Goal: Information Seeking & Learning: Check status

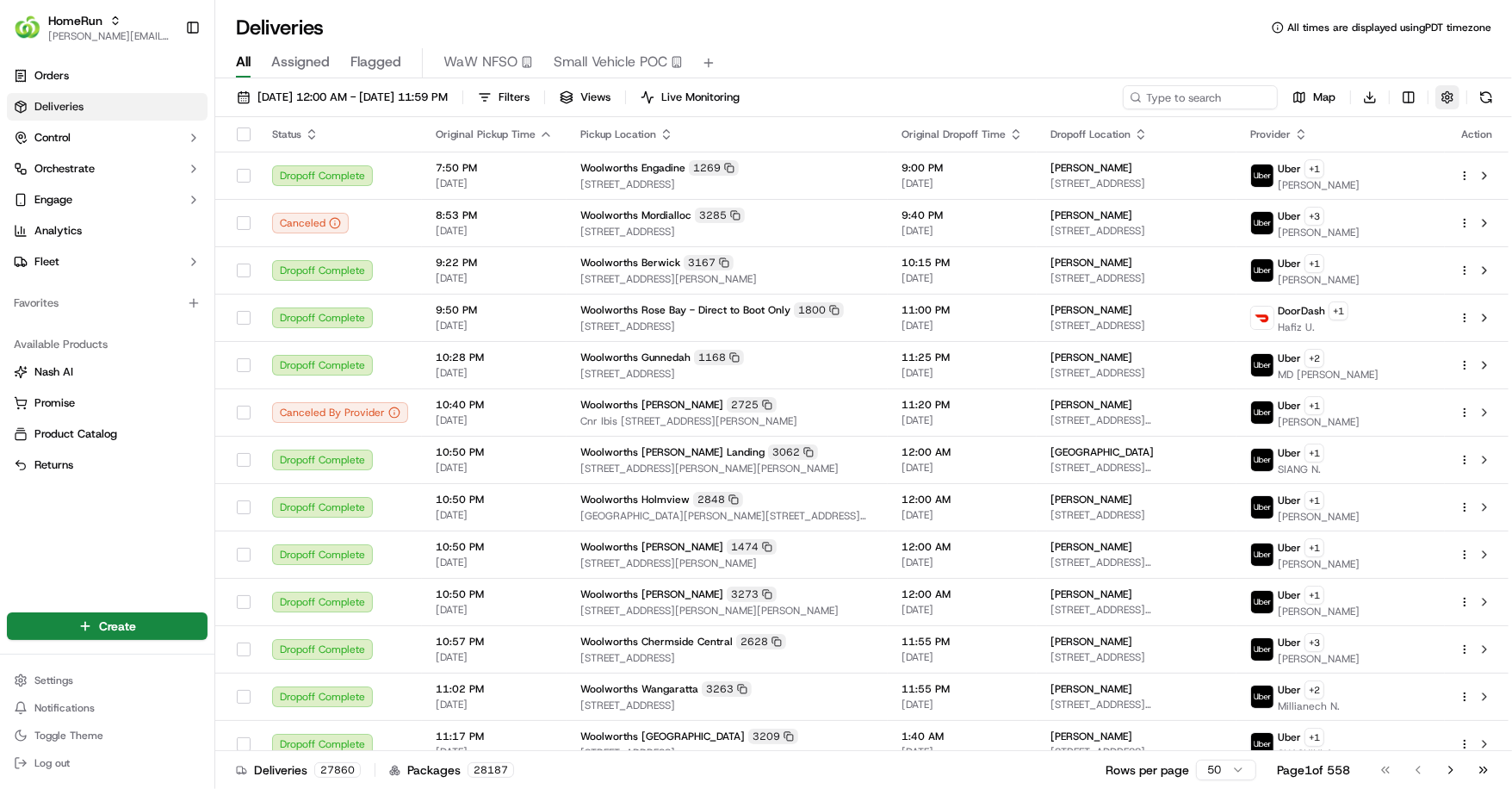
click at [1457, 101] on button "button" at bounding box center [1448, 97] width 24 height 24
click at [1452, 102] on button "button" at bounding box center [1448, 97] width 24 height 24
click at [537, 98] on button "Filters" at bounding box center [504, 97] width 67 height 24
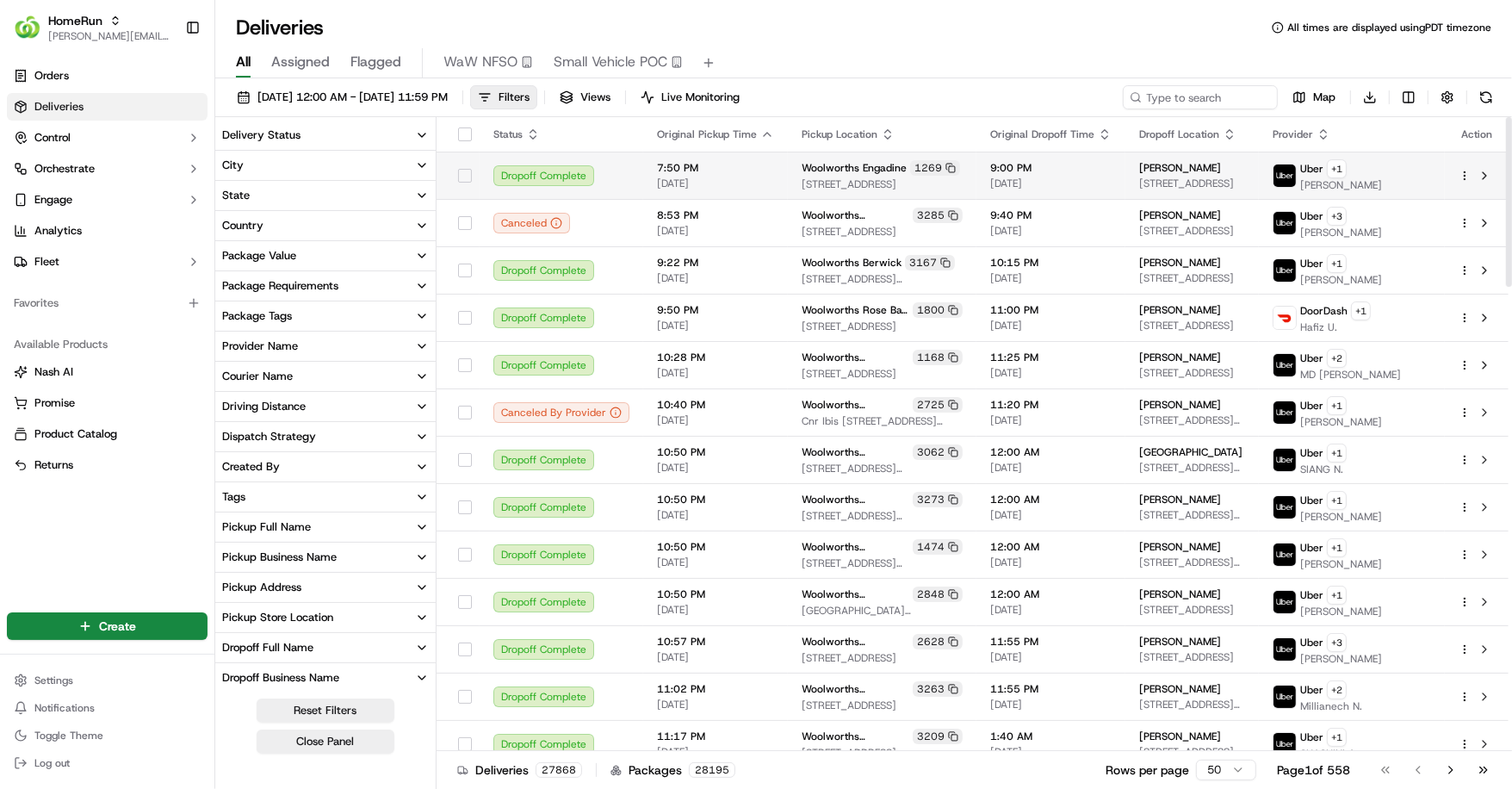
click at [1140, 177] on span "7 Browallia Cr, Loftus, NSW 2232, AU" at bounding box center [1192, 184] width 106 height 14
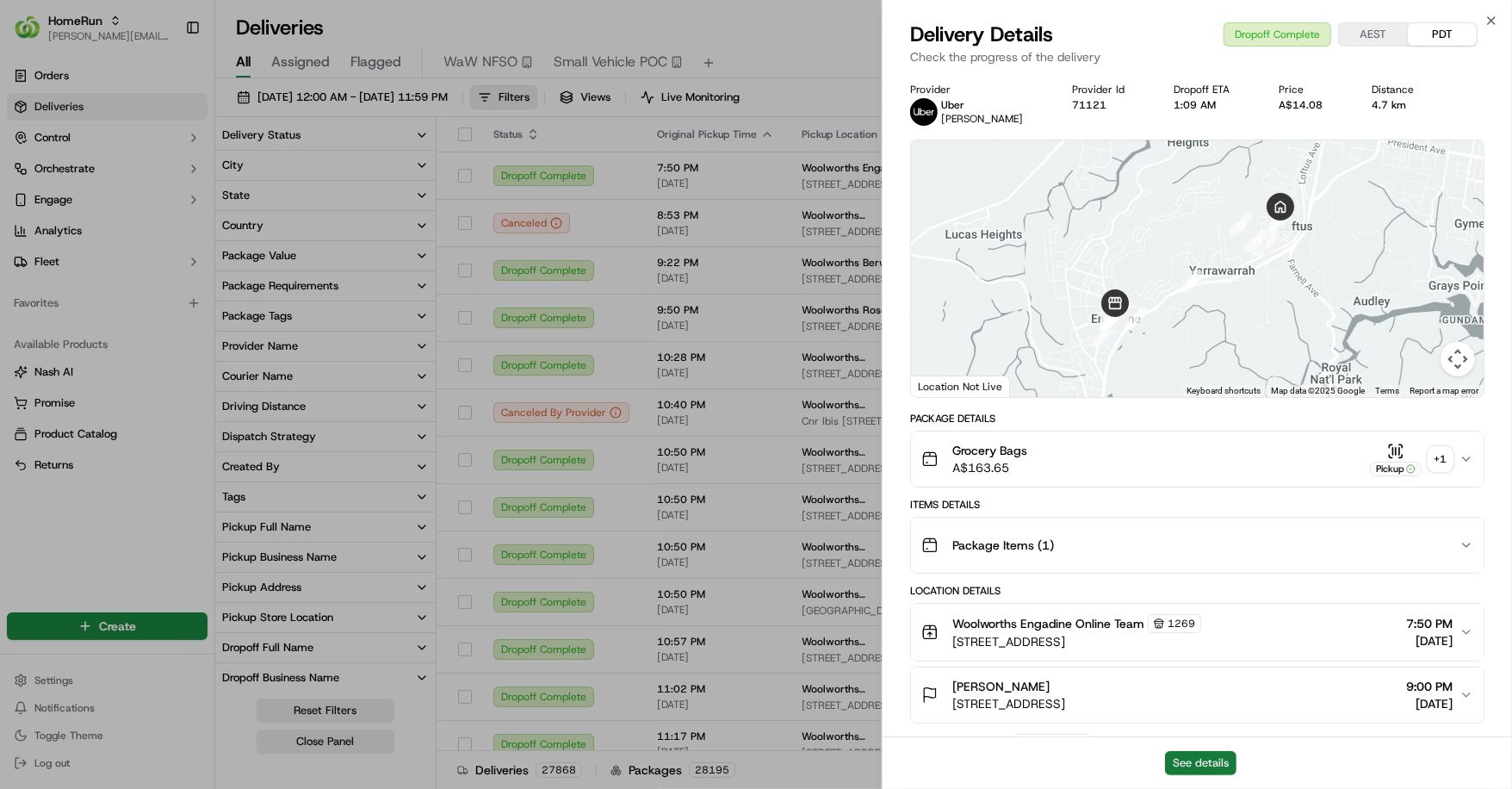
click at [1179, 755] on button "See details" at bounding box center [1201, 762] width 71 height 24
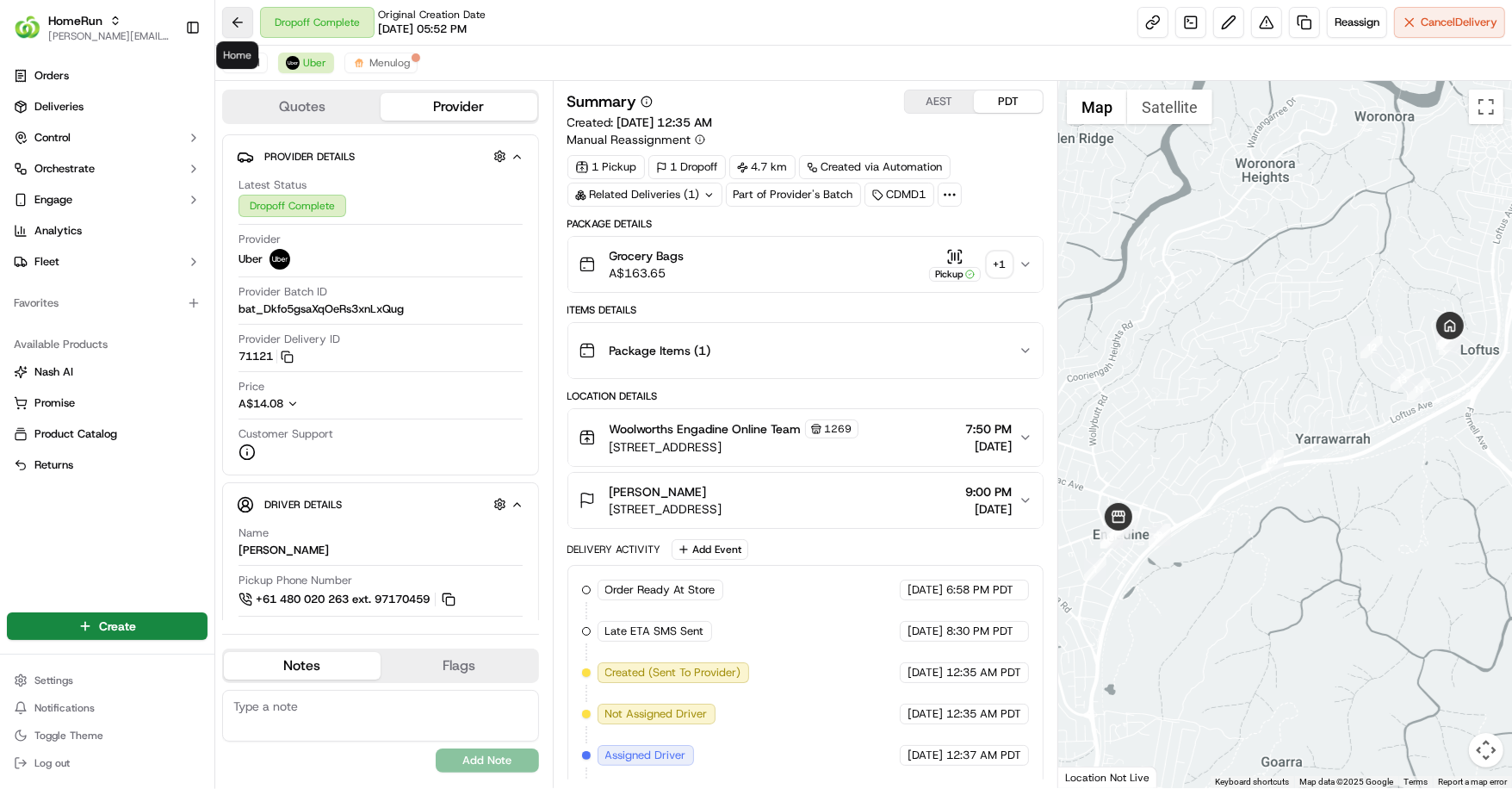
click at [238, 24] on button at bounding box center [237, 22] width 31 height 31
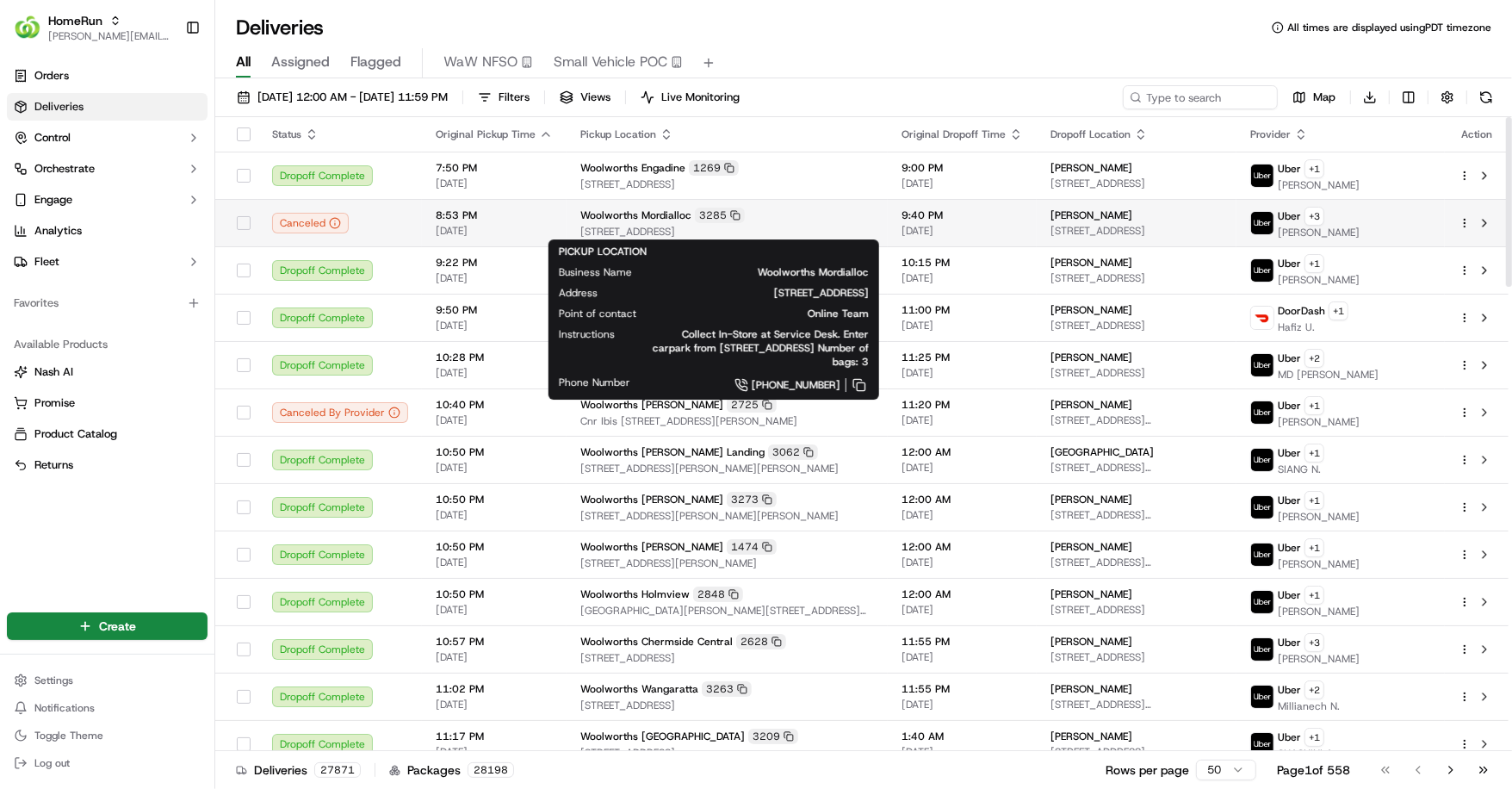
click at [787, 214] on div "Woolworths Mordialloc 3285" at bounding box center [727, 215] width 293 height 16
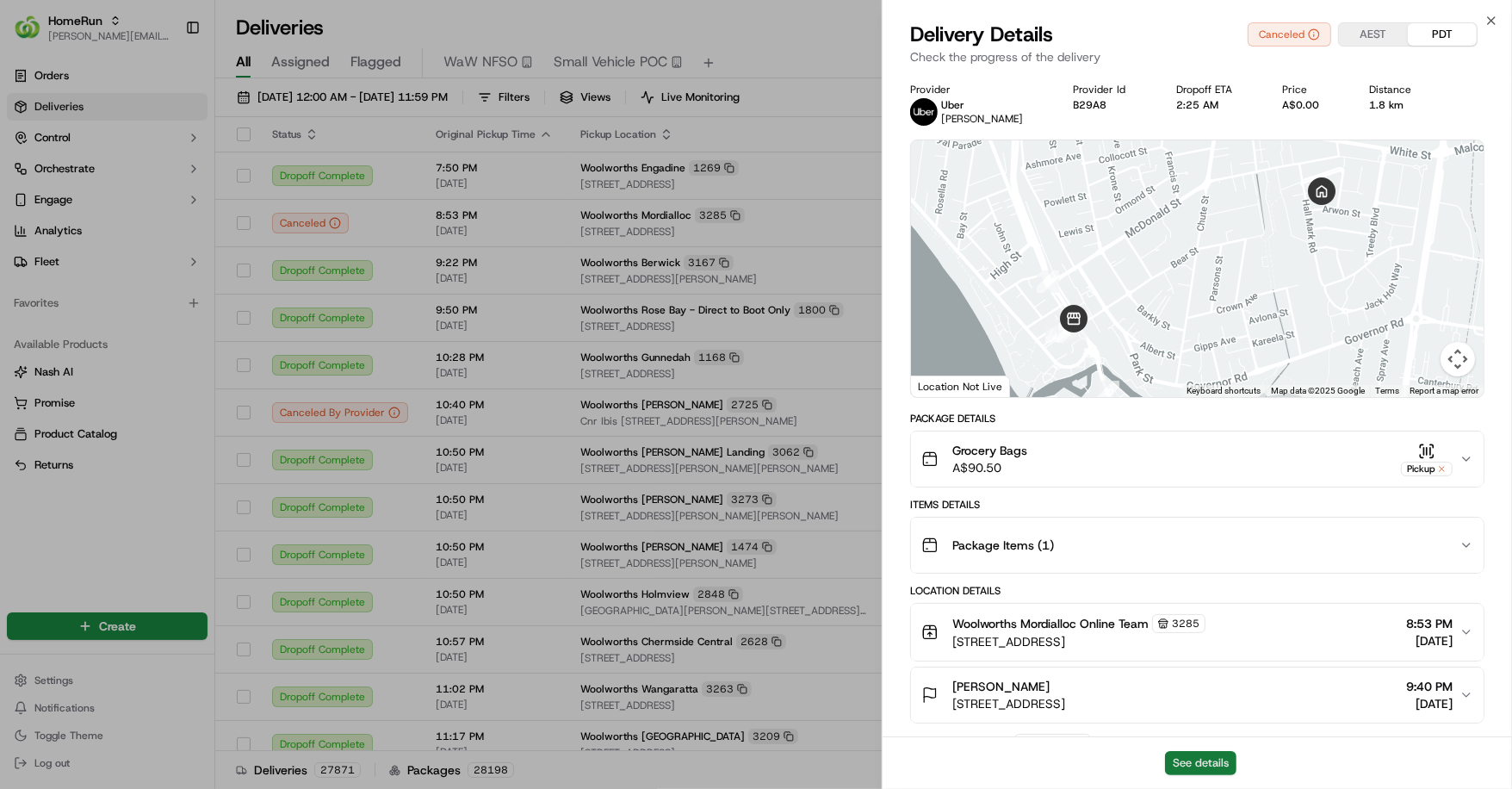
click at [1194, 760] on button "See details" at bounding box center [1201, 762] width 71 height 24
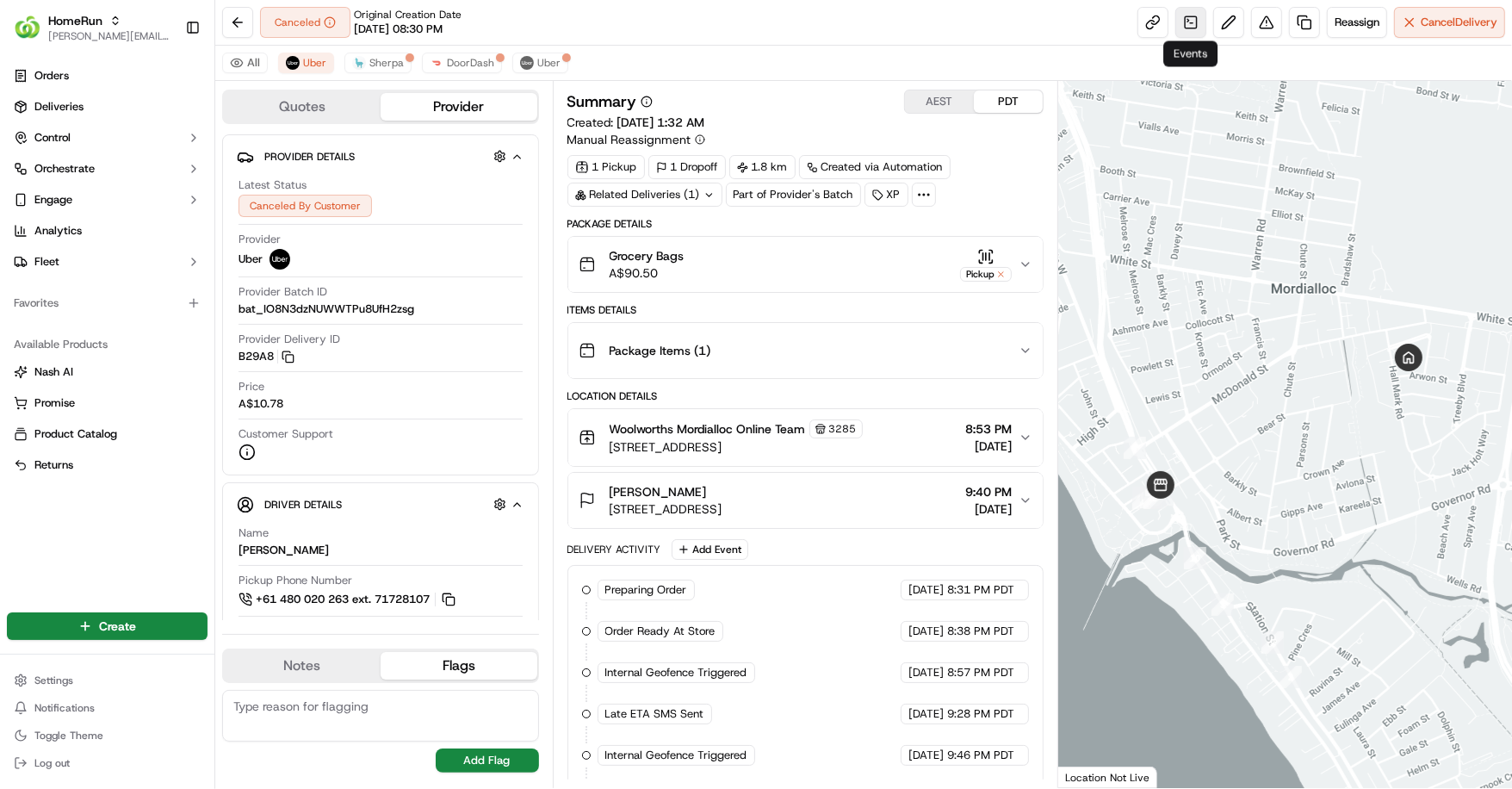
click at [1187, 29] on link at bounding box center [1190, 22] width 31 height 31
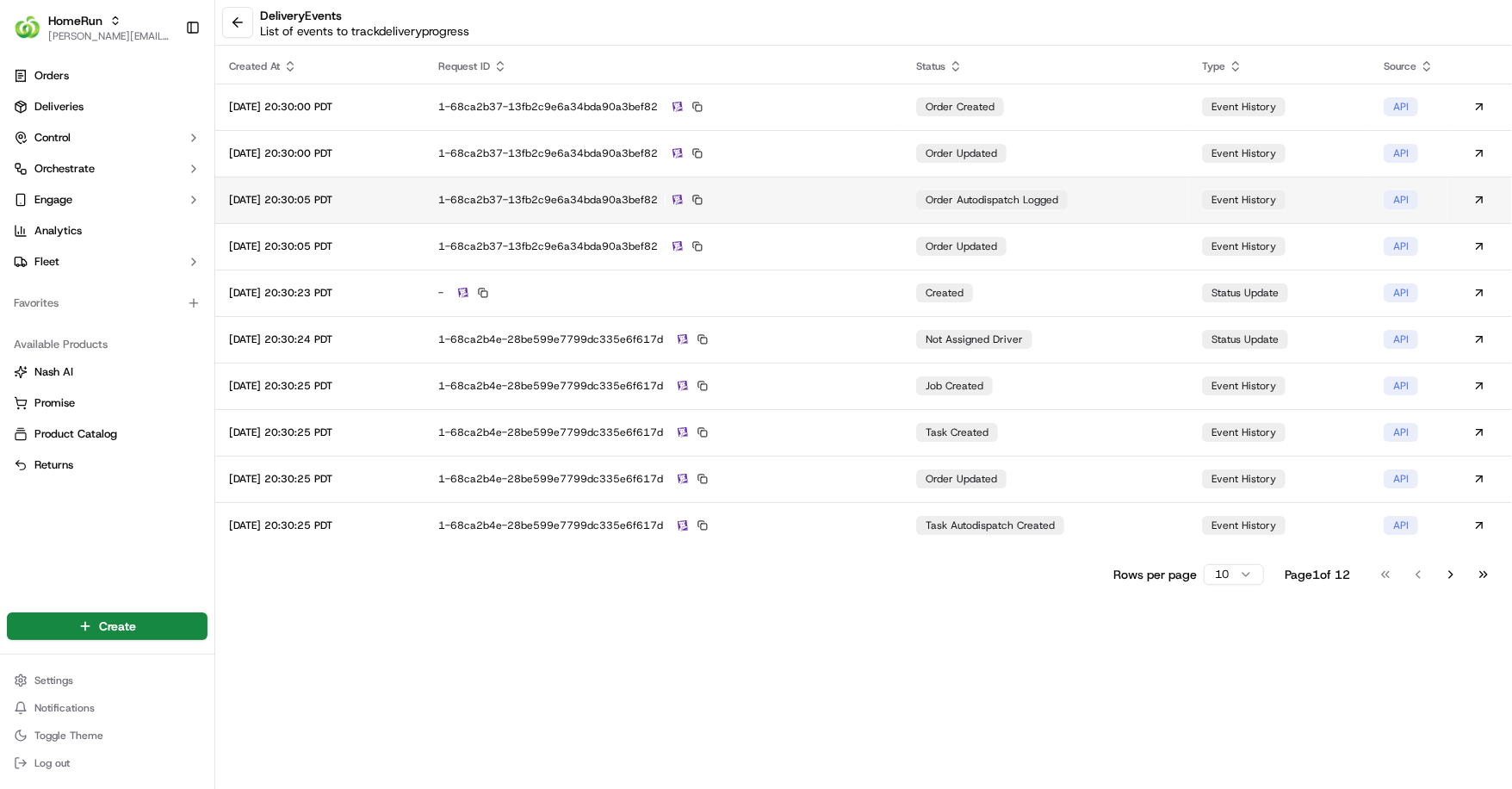
click at [1091, 210] on td "order autodispatch logged" at bounding box center [1045, 199] width 285 height 46
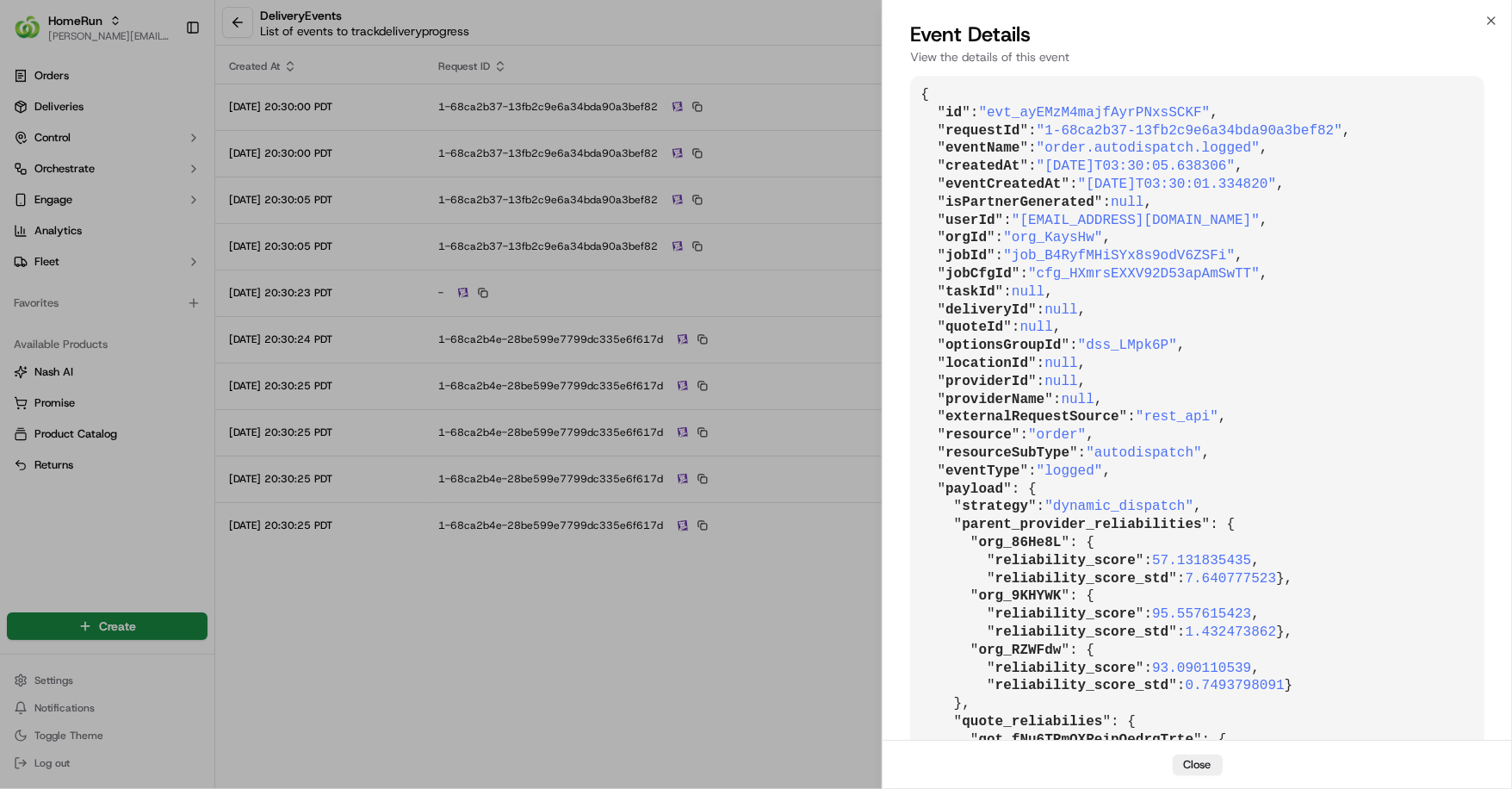
scroll to position [1310, 0]
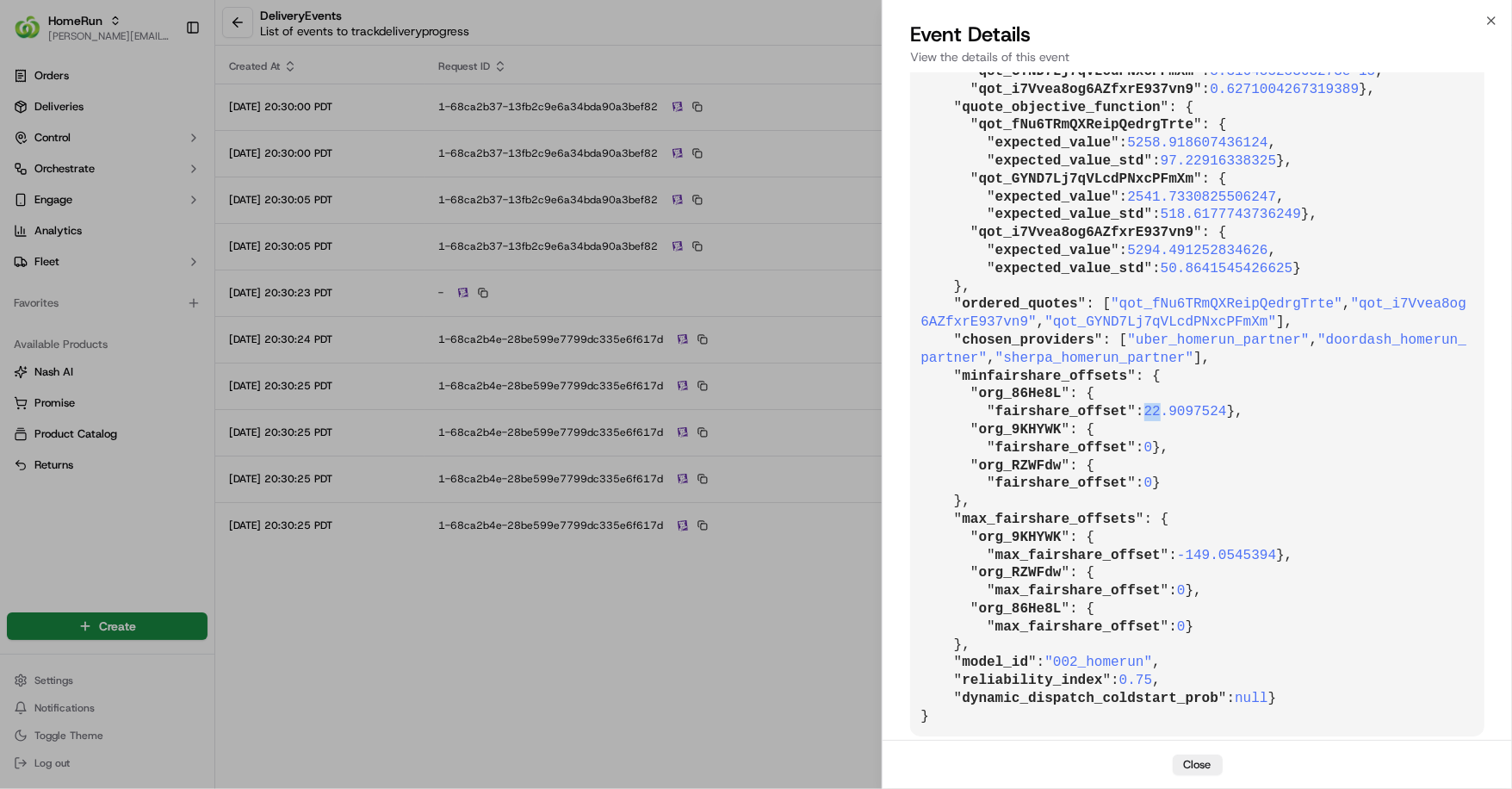
drag, startPoint x: 1154, startPoint y: 290, endPoint x: 1169, endPoint y: 291, distance: 15.0
click at [1169, 404] on span "22.9097524" at bounding box center [1186, 412] width 83 height 16
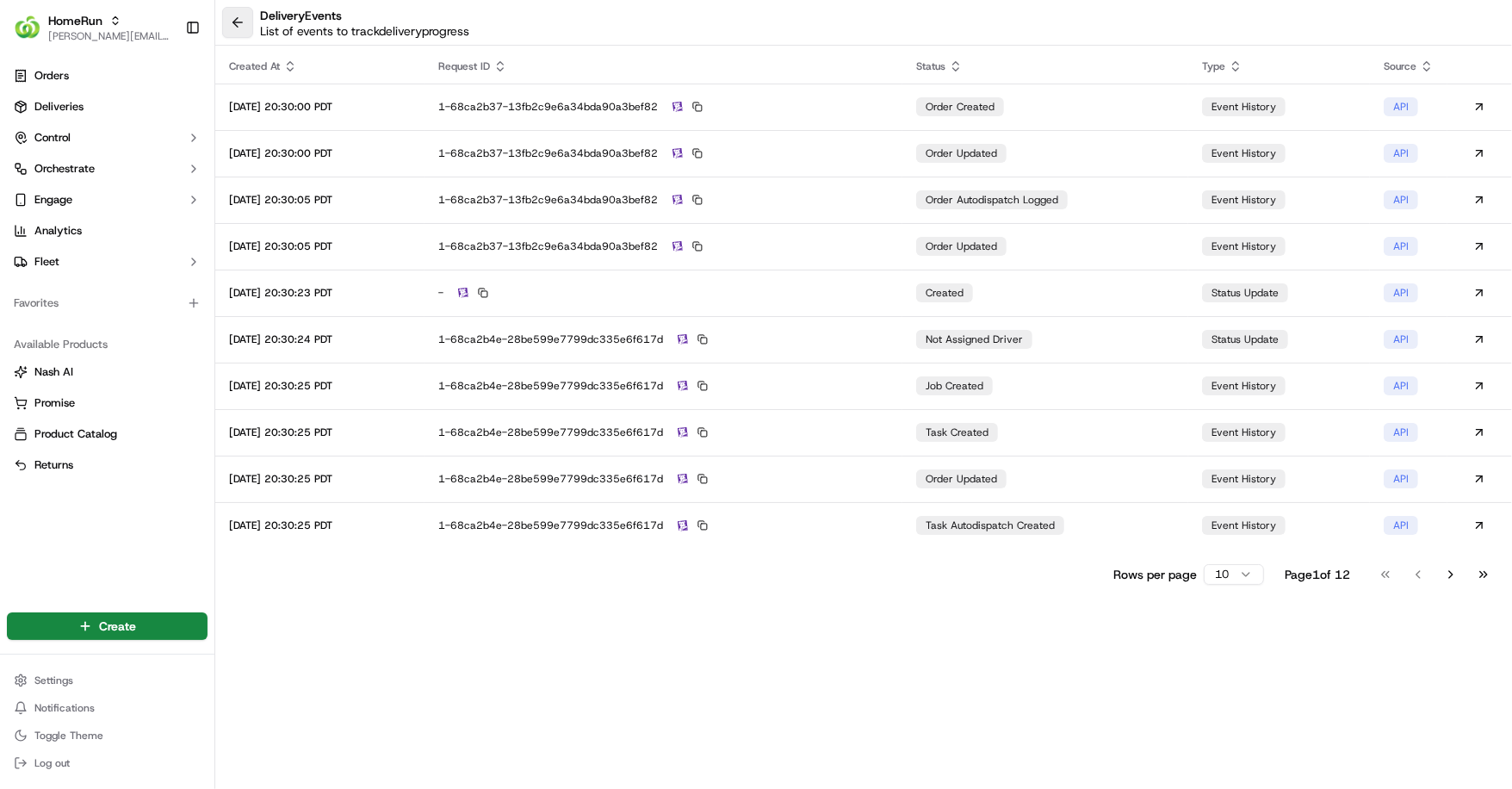
click at [241, 27] on button at bounding box center [237, 22] width 31 height 31
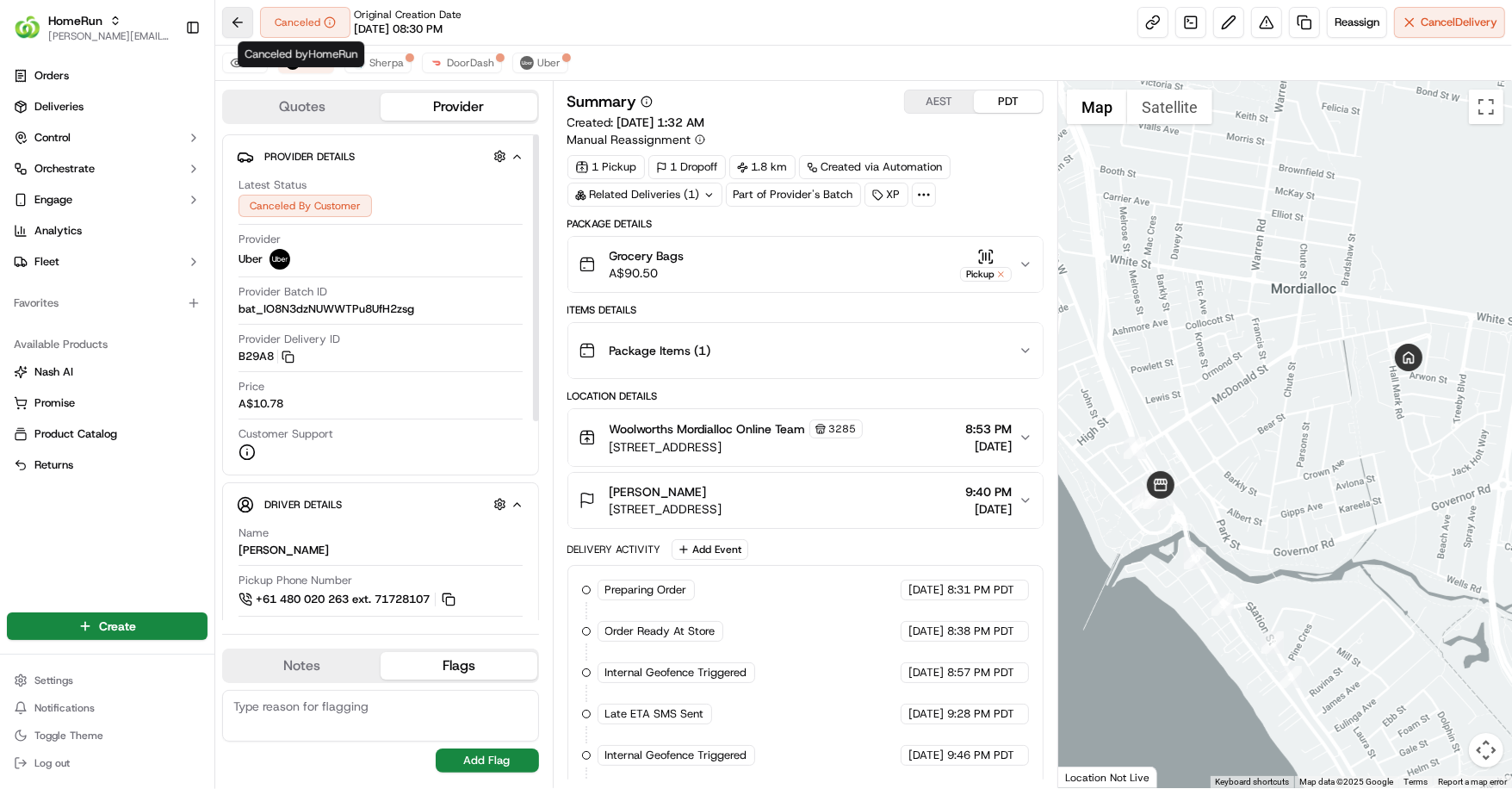
click at [248, 15] on button at bounding box center [237, 22] width 31 height 31
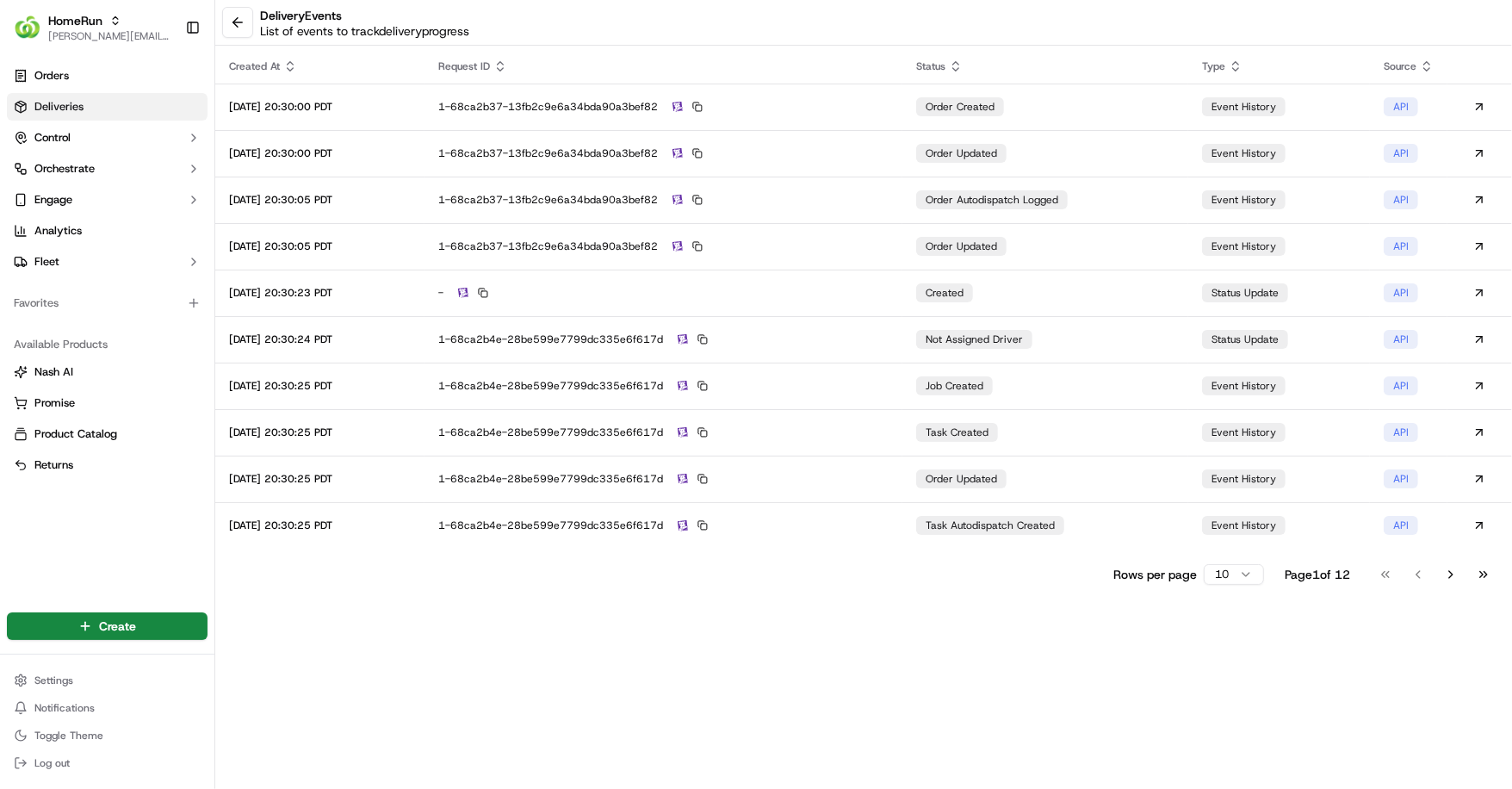
click at [115, 102] on link "Deliveries" at bounding box center [107, 107] width 200 height 28
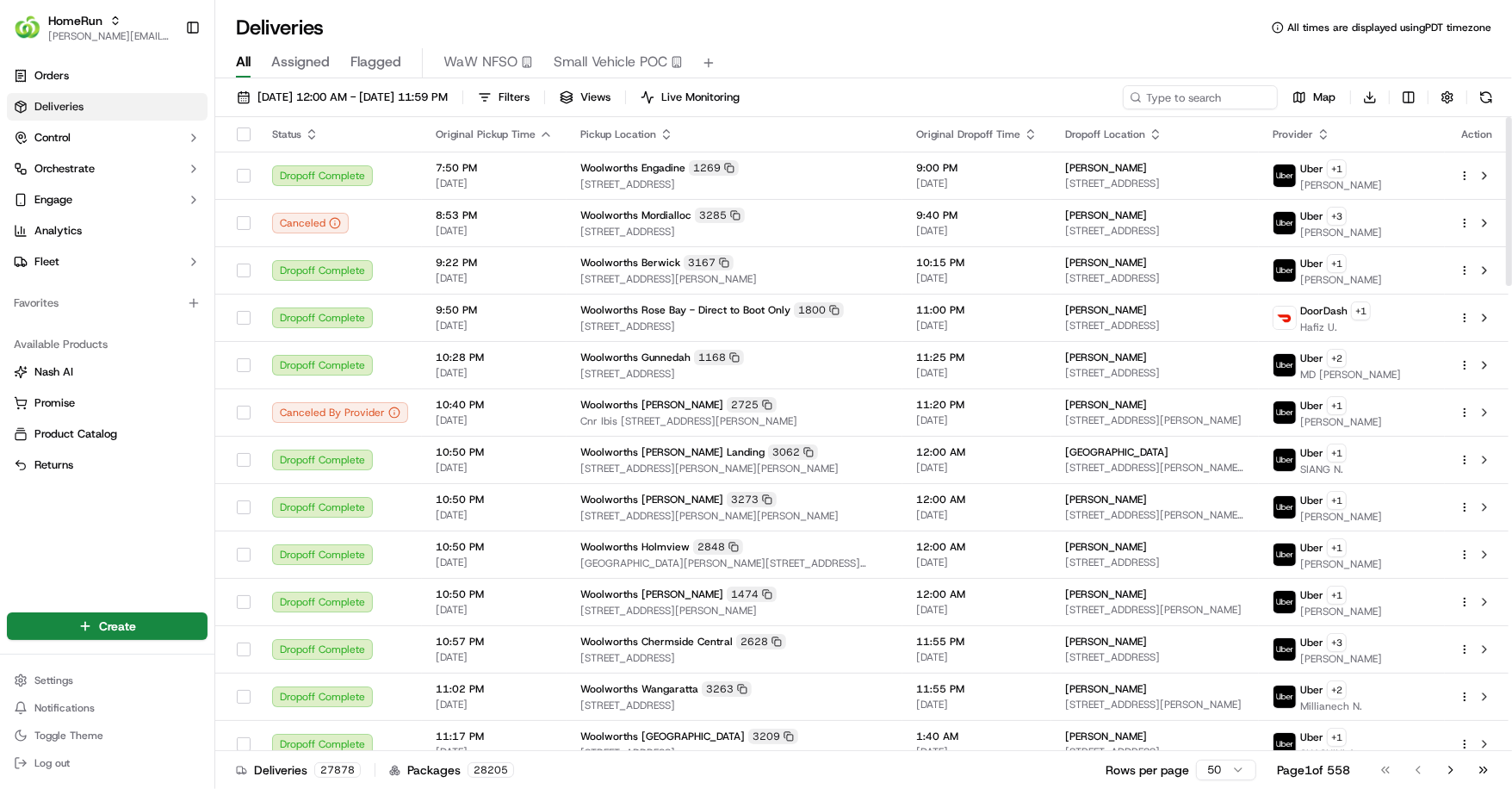
click at [1420, 84] on div "17/09/2025 12:00 AM - 17/09/2025 11:59 PM Filters Views Live Monitoring Map Dow…" at bounding box center [863, 434] width 1297 height 714
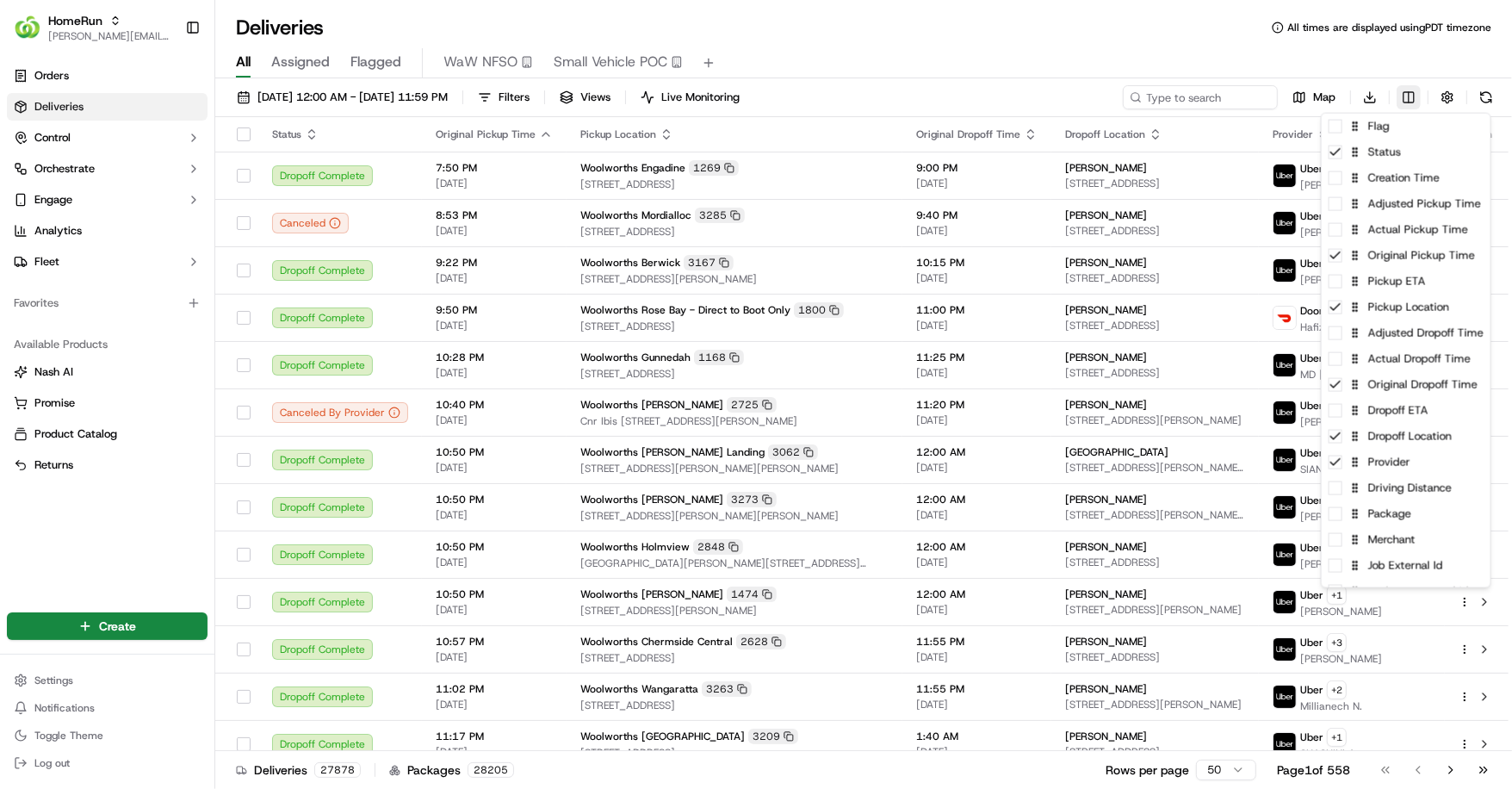
click at [1416, 92] on html "HomeRun jerry@usenash.com Toggle Sidebar Orders Deliveries Control Orchestrate …" at bounding box center [756, 394] width 1512 height 789
click at [1335, 184] on span at bounding box center [1335, 179] width 14 height 14
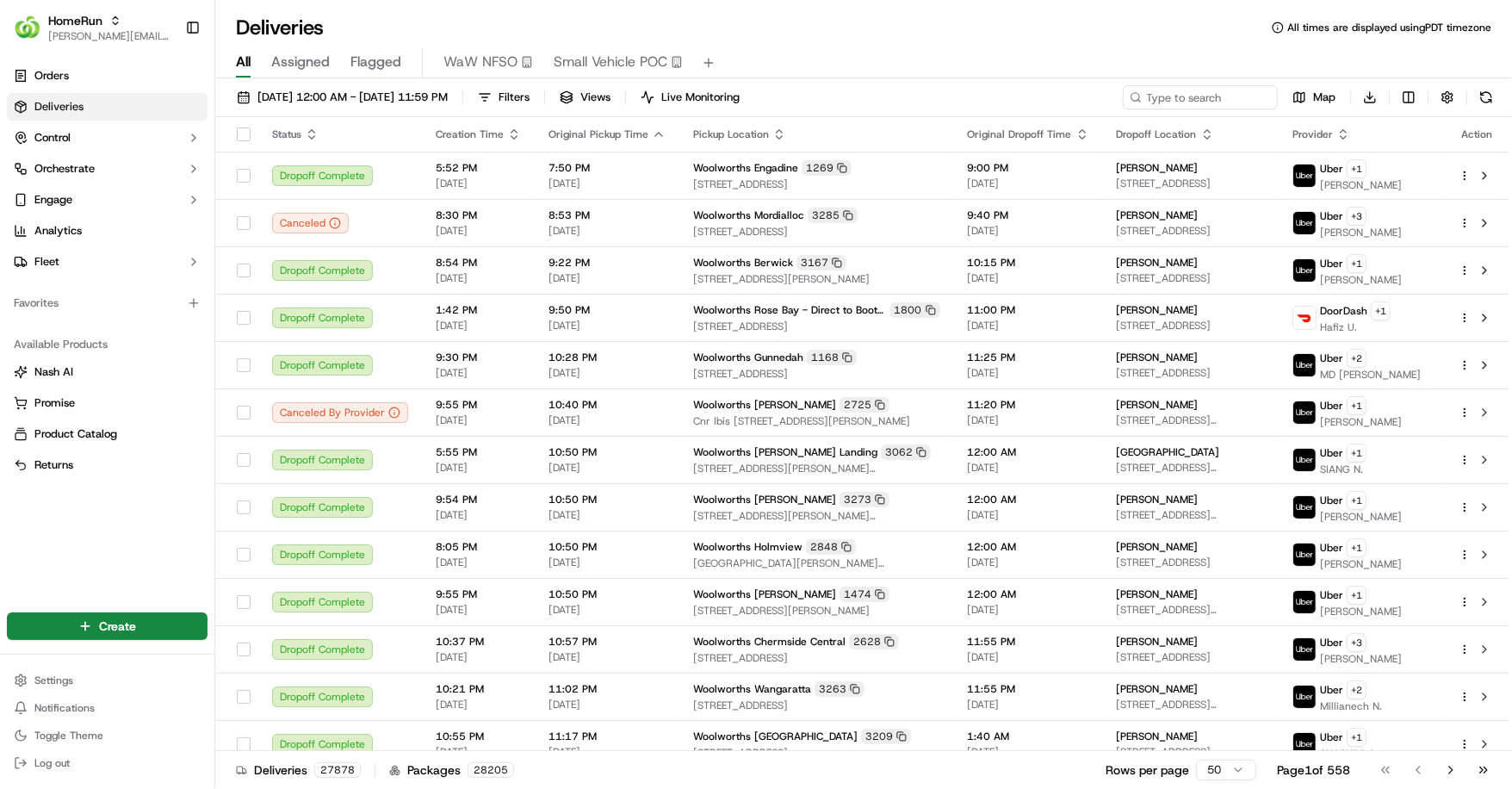
click at [508, 131] on html "HomeRun jerry@usenash.com Toggle Sidebar Orders Deliveries Control Orchestrate …" at bounding box center [756, 394] width 1512 height 789
click at [508, 133] on icon "button" at bounding box center [515, 134] width 14 height 14
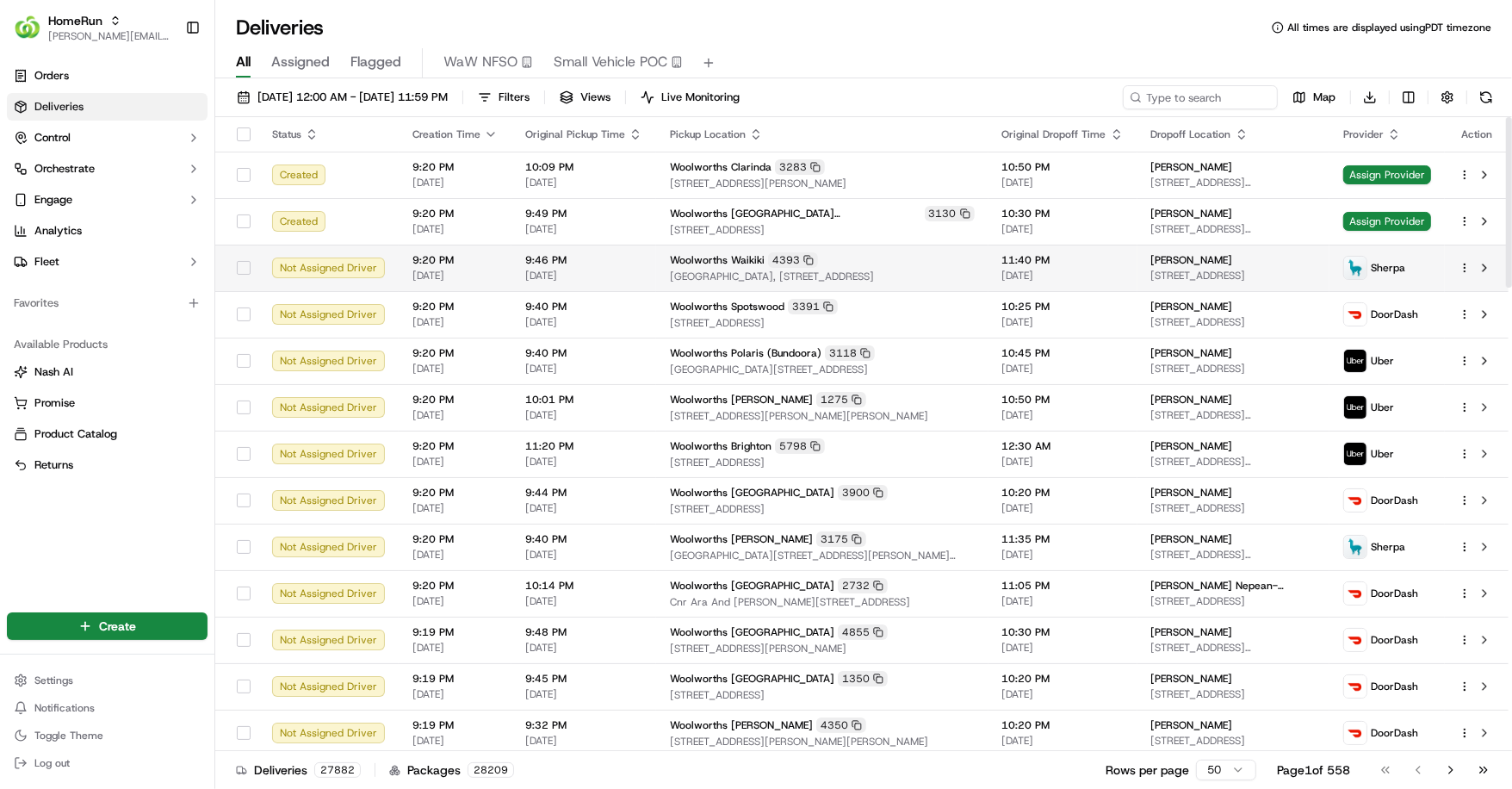
click at [1030, 279] on span "[DATE]" at bounding box center [1063, 276] width 121 height 14
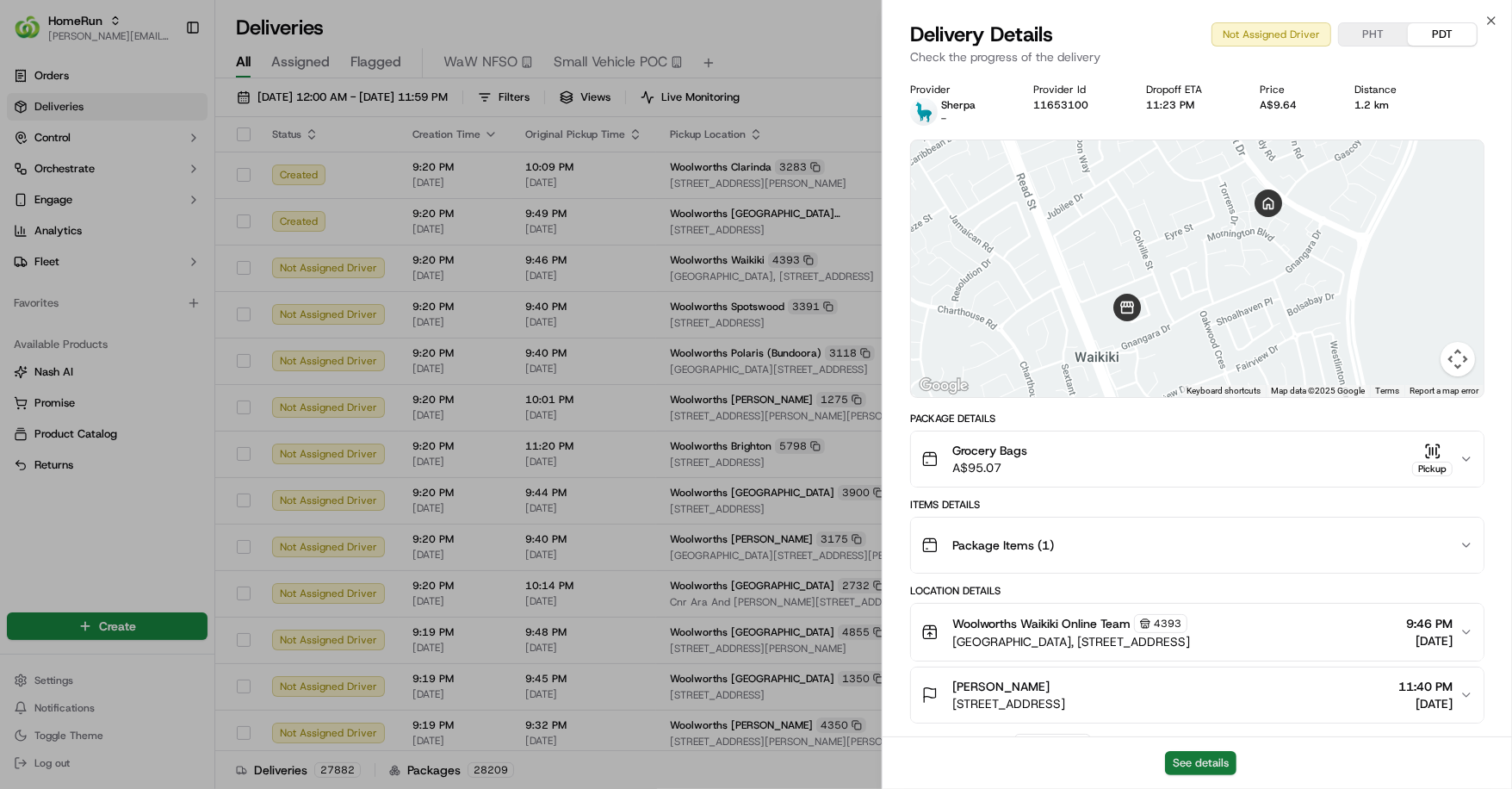
click at [1199, 760] on button "See details" at bounding box center [1201, 762] width 71 height 24
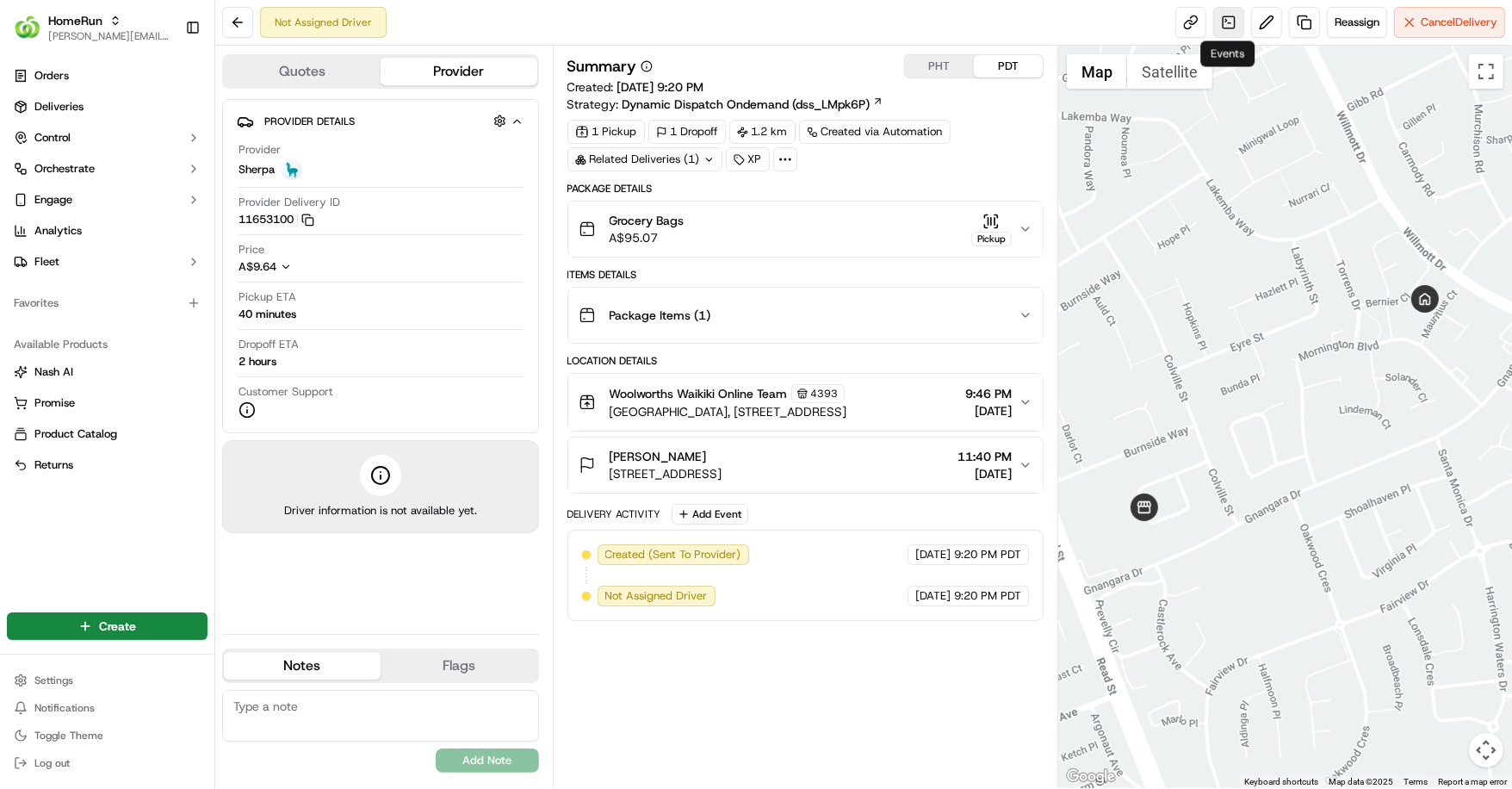
click at [1223, 31] on link at bounding box center [1229, 22] width 31 height 31
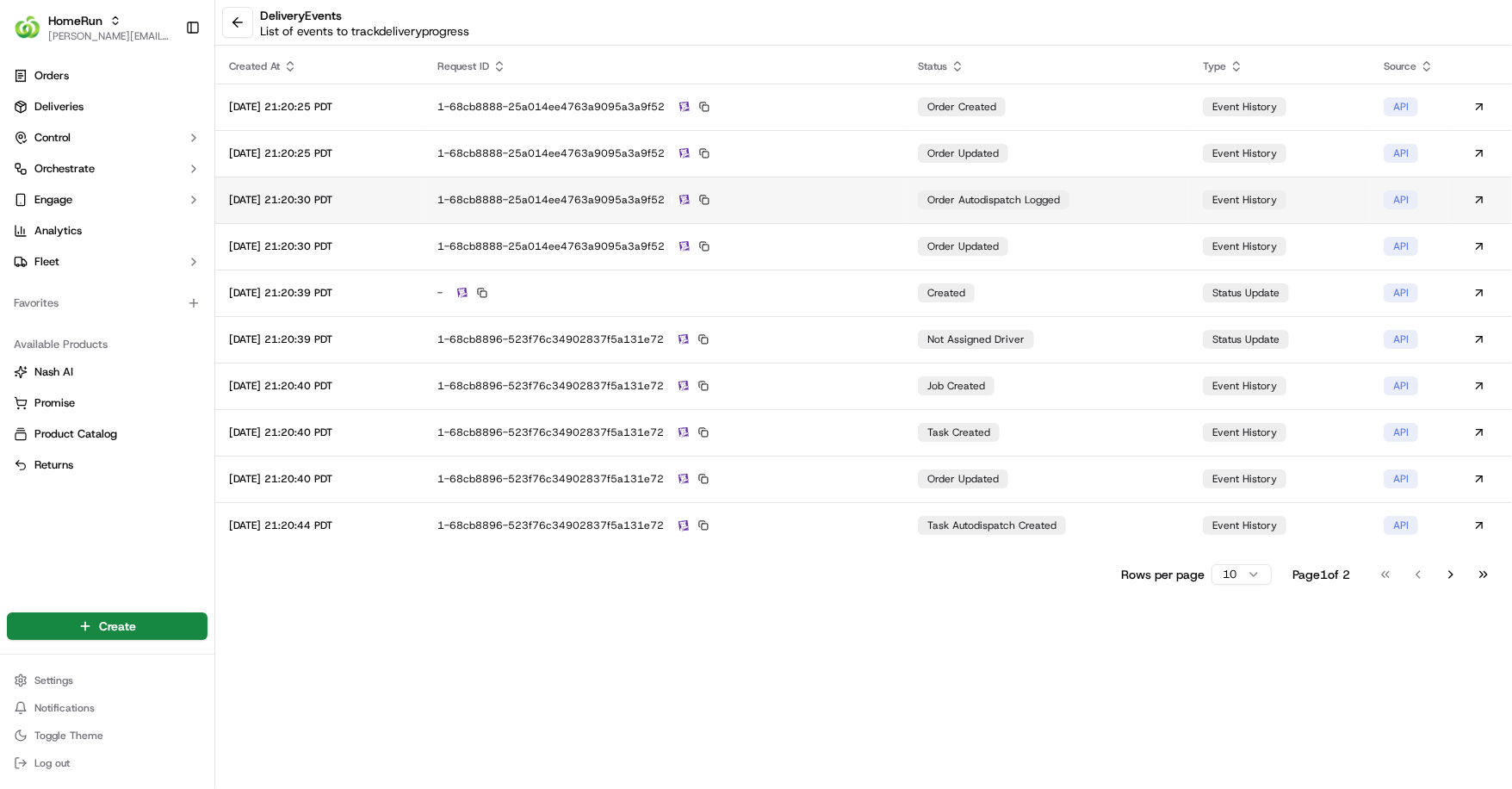
click at [1141, 210] on td "order autodispatch logged" at bounding box center [1047, 199] width 285 height 46
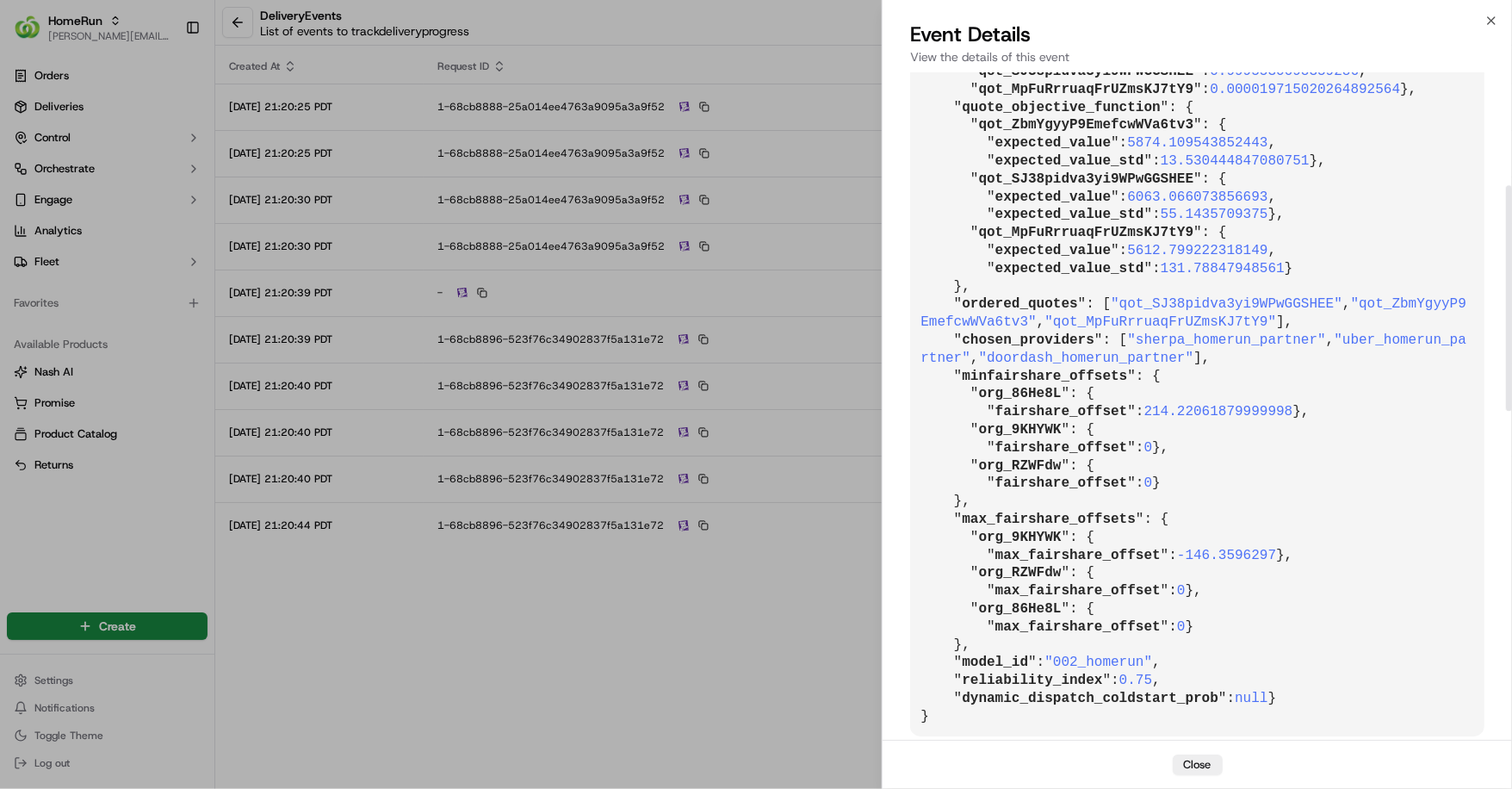
scroll to position [1310, 0]
drag, startPoint x: 1151, startPoint y: 287, endPoint x: 1177, endPoint y: 287, distance: 26.0
click at [1187, 404] on span "214.22061879999998" at bounding box center [1219, 412] width 149 height 16
click at [1180, 768] on button "Close" at bounding box center [1198, 764] width 50 height 21
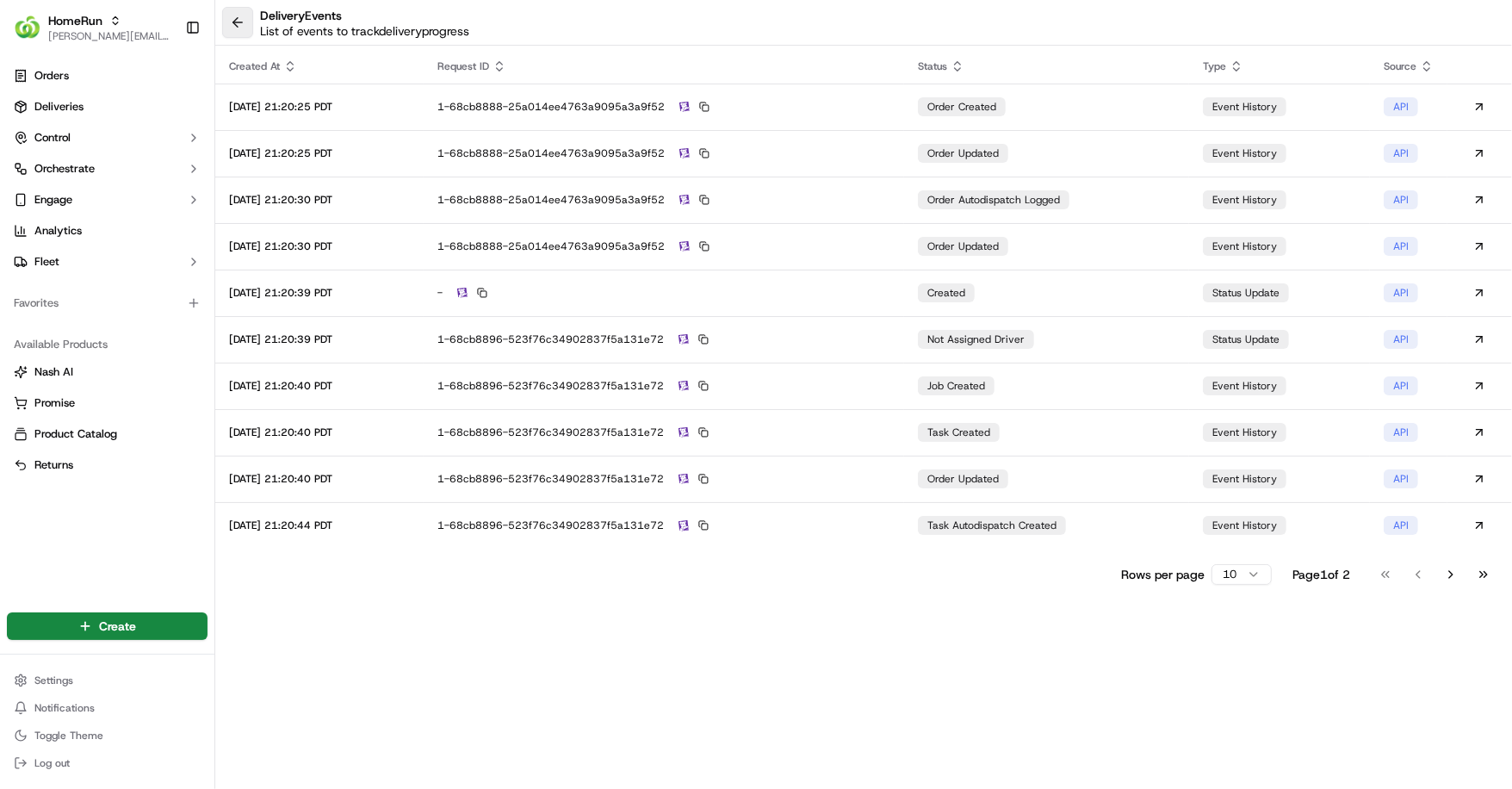
click at [243, 19] on button at bounding box center [237, 22] width 31 height 31
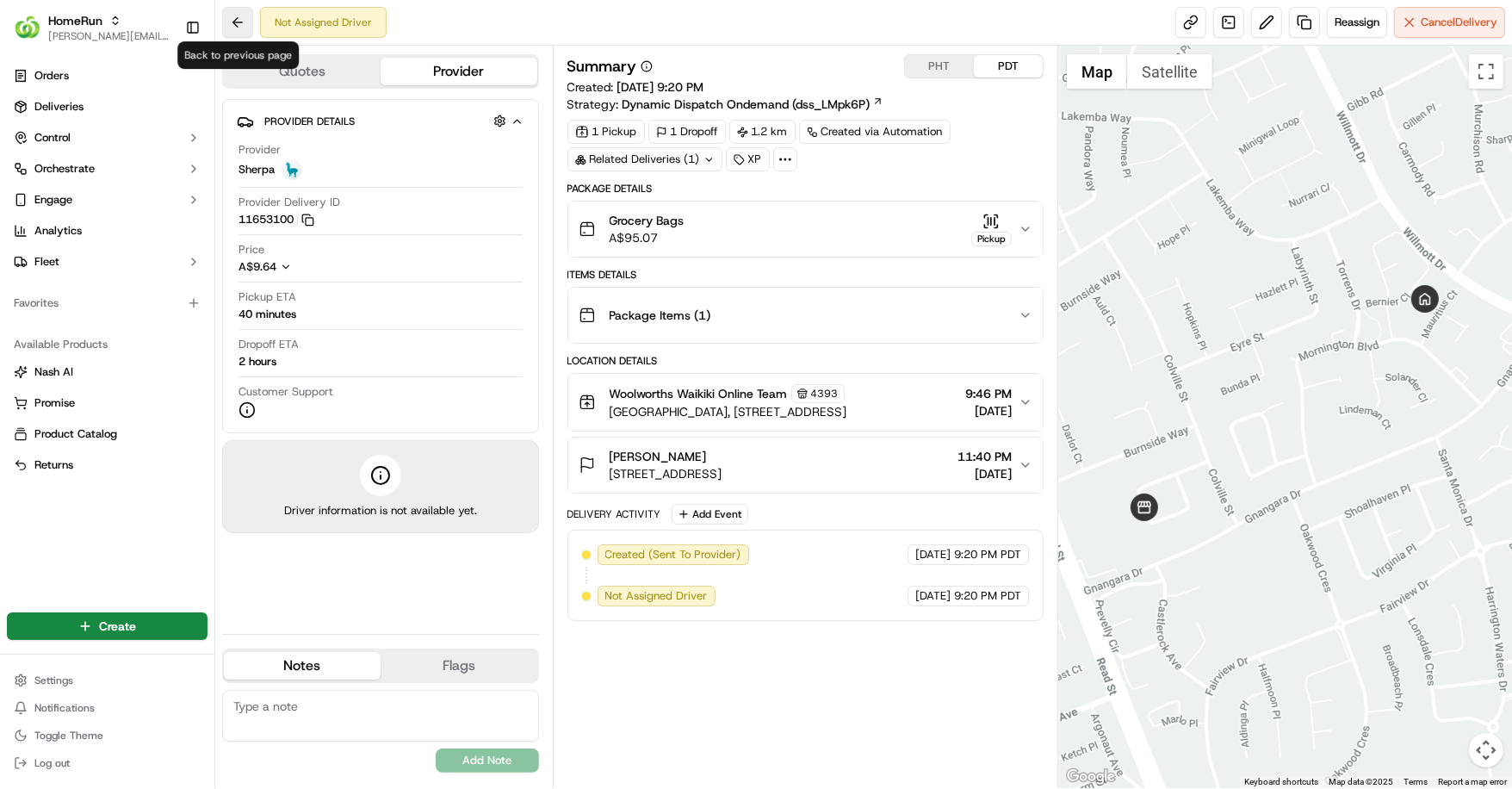
click at [238, 20] on button at bounding box center [237, 22] width 31 height 31
